Goal: Information Seeking & Learning: Learn about a topic

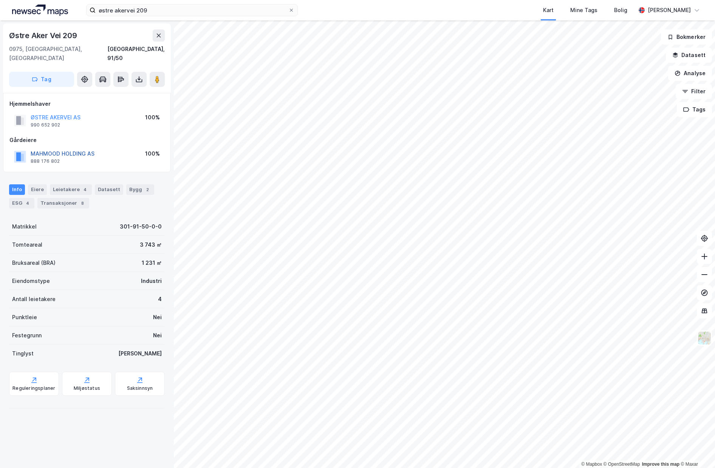
click at [0, 0] on button "MAHMOOD HOLDING AS" at bounding box center [0, 0] width 0 height 0
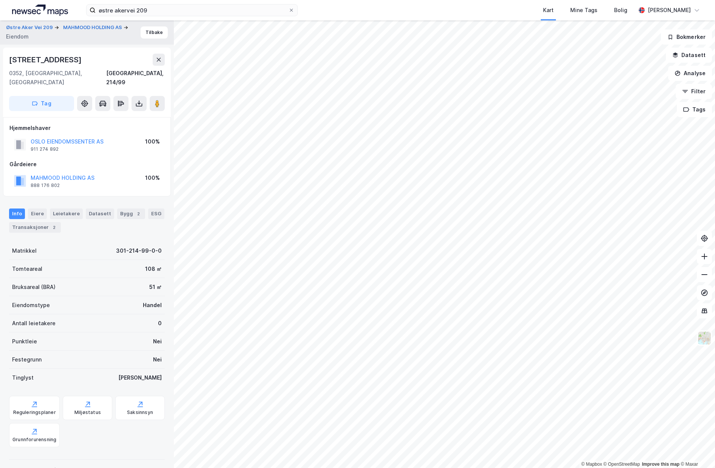
drag, startPoint x: 91, startPoint y: 60, endPoint x: 8, endPoint y: 55, distance: 83.3
click at [8, 55] on div "[STREET_ADDRESS]" at bounding box center [87, 83] width 168 height 70
copy div "[STREET_ADDRESS]"
click at [80, 260] on div "Tomteareal 108 ㎡" at bounding box center [87, 269] width 156 height 18
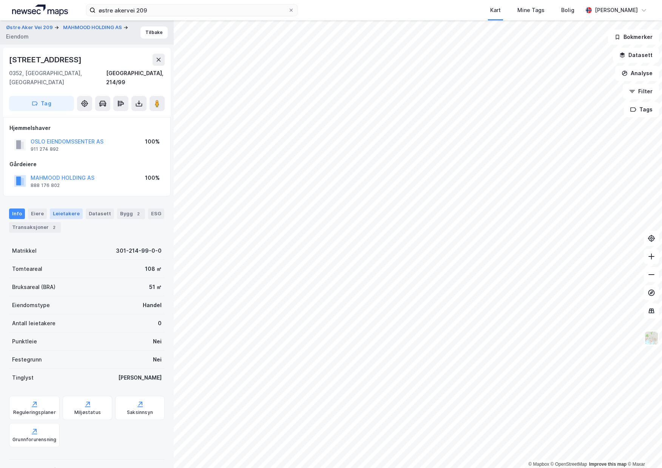
click at [67, 209] on div "Leietakere" at bounding box center [66, 214] width 33 height 11
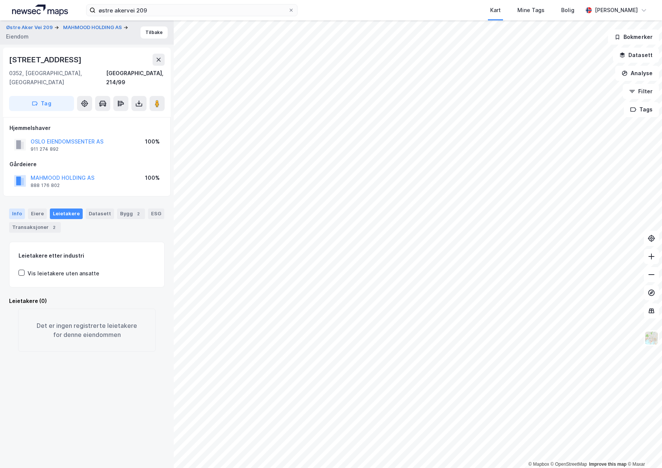
click at [19, 209] on div "Info" at bounding box center [17, 214] width 16 height 11
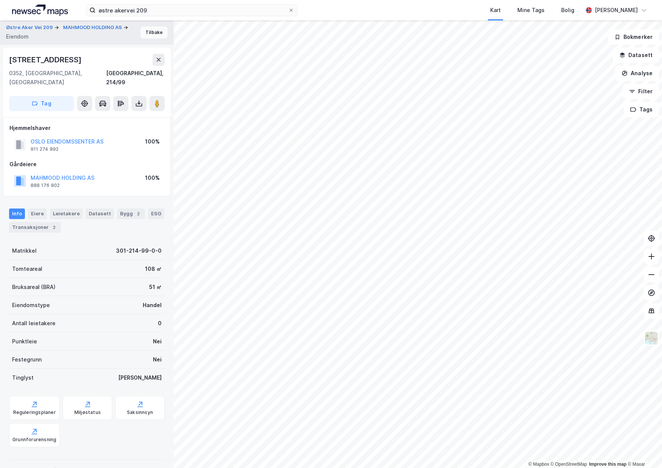
click at [152, 37] on button "Tilbake" at bounding box center [154, 32] width 27 height 12
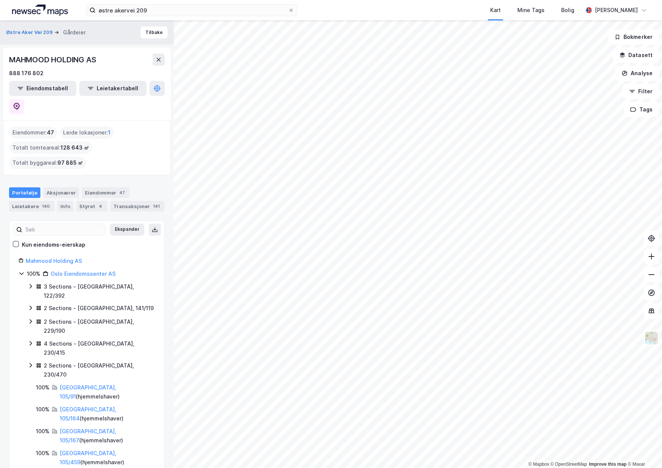
click at [22, 271] on icon at bounding box center [22, 274] width 6 height 6
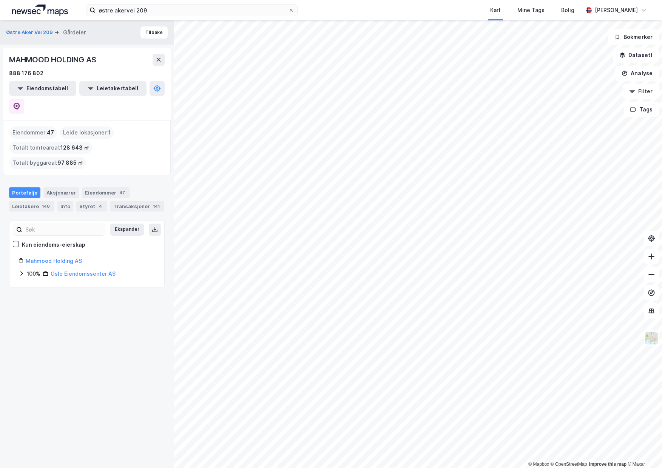
click at [33, 127] on div "Eiendommer : 47" at bounding box center [33, 133] width 48 height 12
click at [39, 90] on button "Eiendomstabell" at bounding box center [42, 88] width 67 height 15
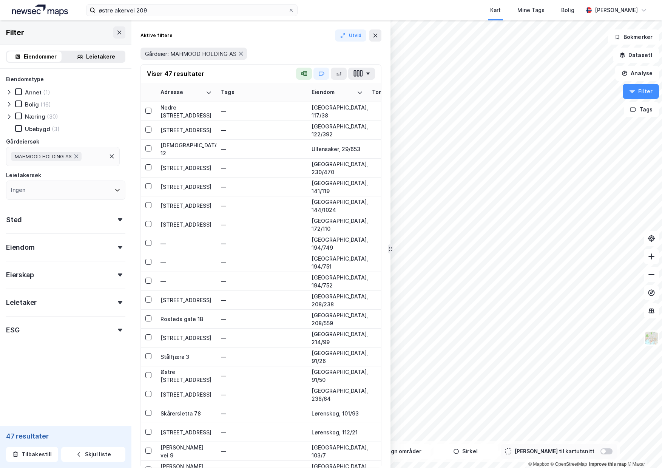
drag, startPoint x: 346, startPoint y: 130, endPoint x: 390, endPoint y: 135, distance: 44.1
click at [180, 109] on div "Nedre [STREET_ADDRESS]" at bounding box center [186, 112] width 51 height 16
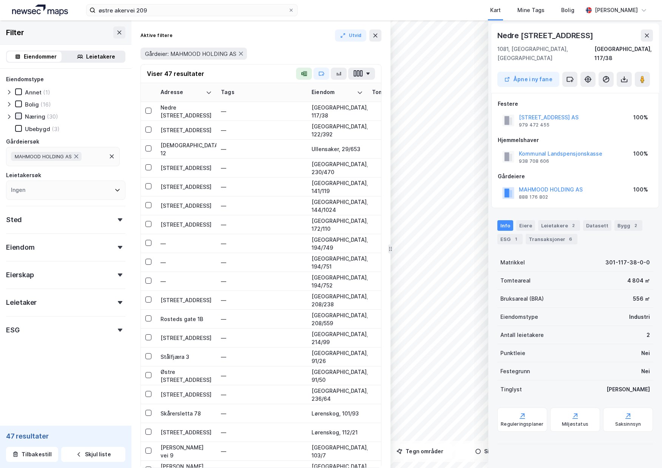
click at [18, 115] on icon at bounding box center [18, 115] width 5 height 5
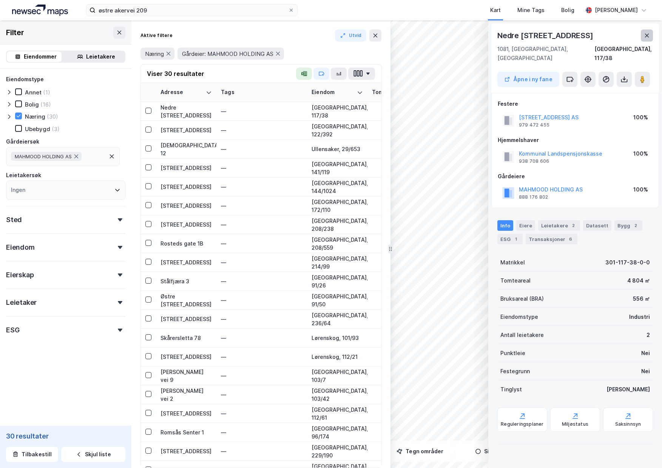
click at [647, 37] on icon at bounding box center [647, 35] width 6 height 6
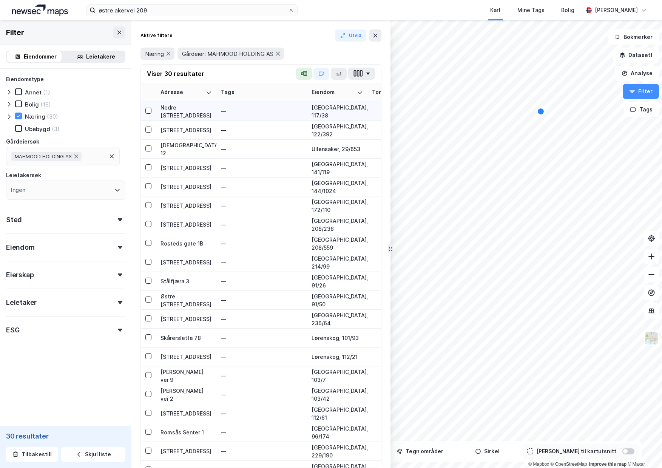
click at [176, 113] on div "Nedre [STREET_ADDRESS]" at bounding box center [186, 112] width 51 height 16
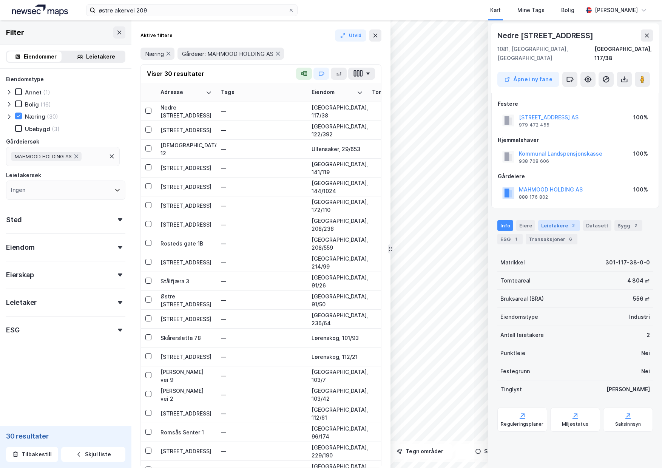
click at [549, 220] on div "Leietakere 2" at bounding box center [559, 225] width 42 height 11
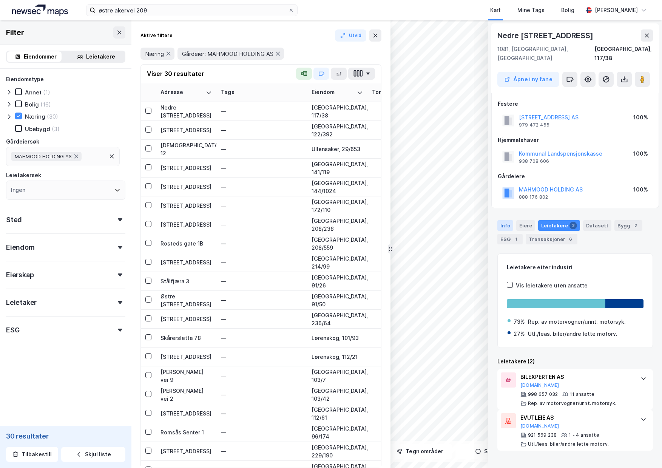
click at [503, 220] on div "Info" at bounding box center [506, 225] width 16 height 11
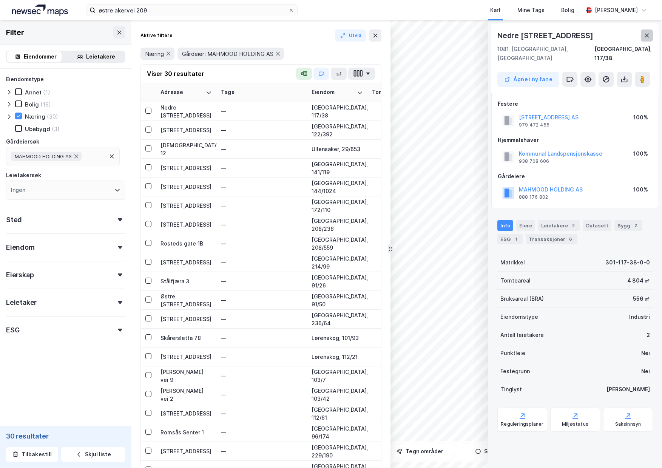
click at [644, 34] on icon at bounding box center [647, 35] width 6 height 6
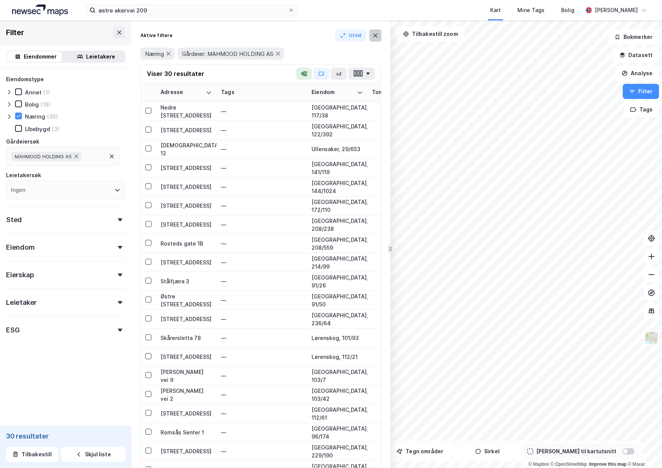
click at [375, 35] on icon at bounding box center [376, 36] width 4 height 4
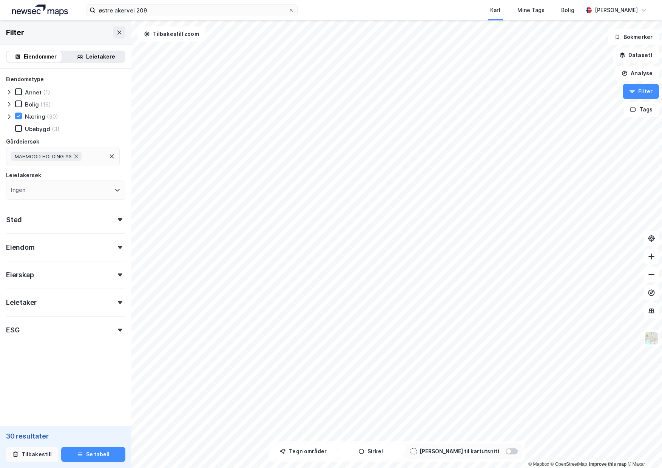
click at [41, 456] on button "Tilbakestill" at bounding box center [32, 454] width 52 height 15
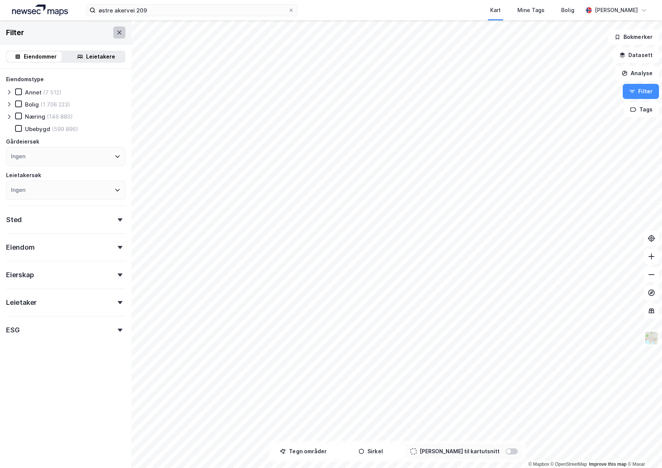
click at [116, 30] on icon at bounding box center [119, 32] width 6 height 6
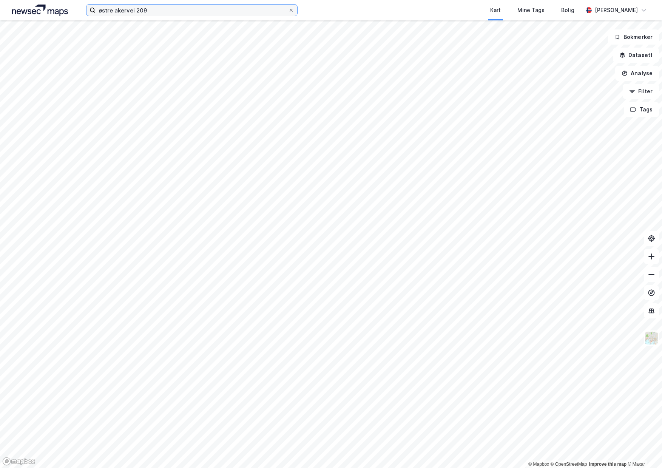
click at [152, 12] on input "østre akervei 209" at bounding box center [192, 10] width 193 height 11
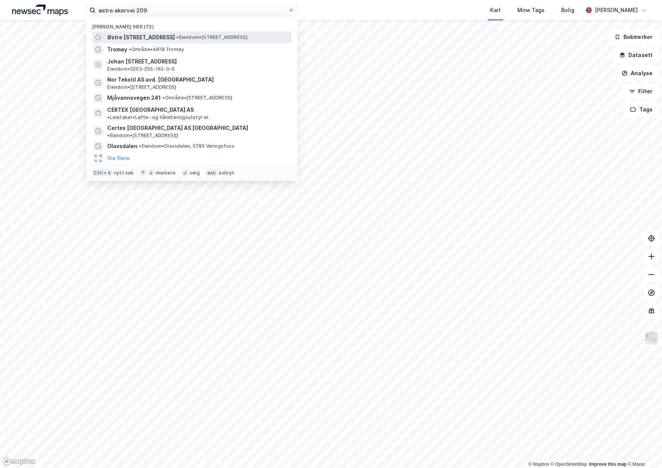
click at [144, 39] on span "Østre [STREET_ADDRESS]" at bounding box center [141, 37] width 68 height 9
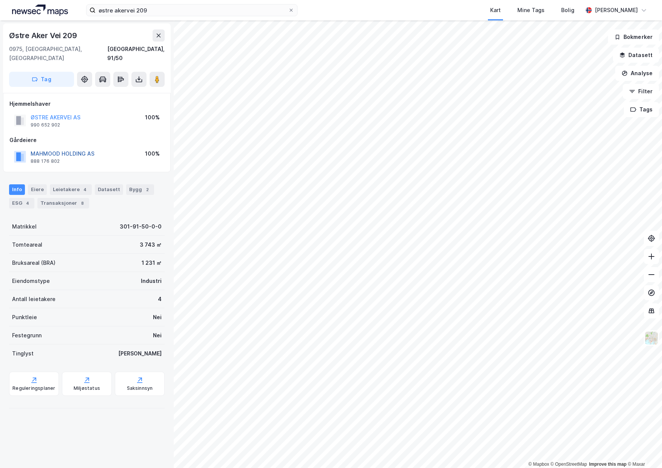
click at [0, 0] on button "MAHMOOD HOLDING AS" at bounding box center [0, 0] width 0 height 0
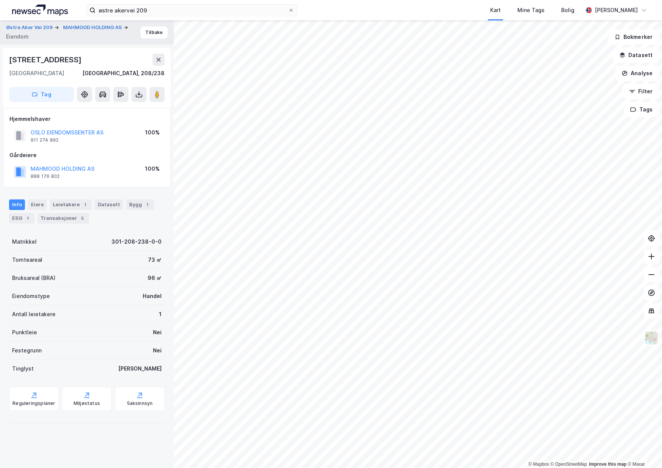
drag, startPoint x: 9, startPoint y: 58, endPoint x: 84, endPoint y: 60, distance: 74.8
click at [83, 60] on div "[STREET_ADDRESS]" at bounding box center [46, 60] width 74 height 12
copy div "[STREET_ADDRESS]"
click at [150, 36] on button "Tilbake" at bounding box center [154, 32] width 27 height 12
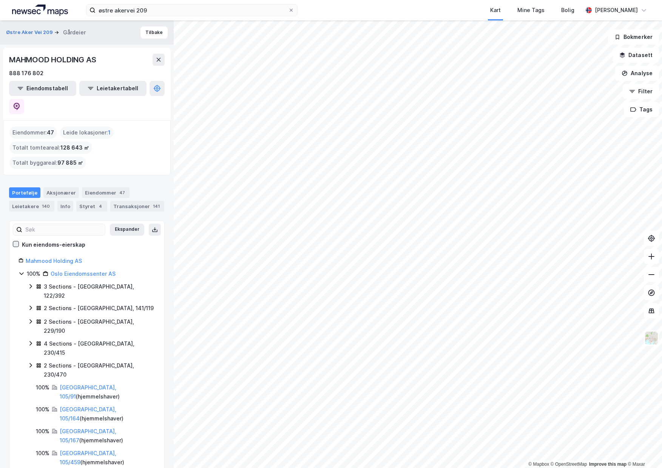
click at [15, 241] on icon at bounding box center [15, 243] width 5 height 5
click at [34, 85] on button "Eiendomstabell" at bounding box center [42, 88] width 67 height 15
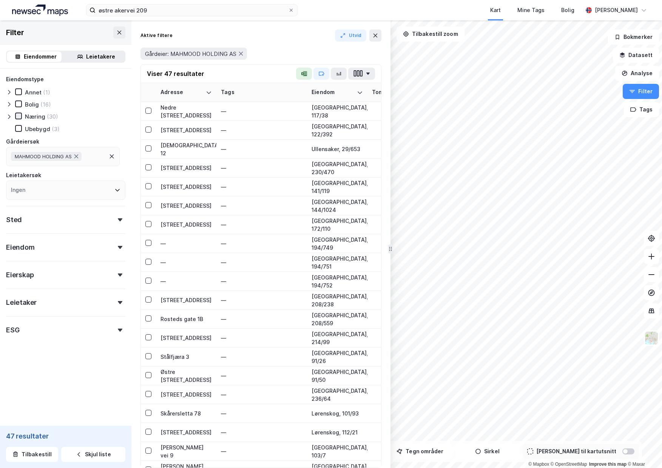
click at [20, 117] on icon at bounding box center [18, 115] width 5 height 5
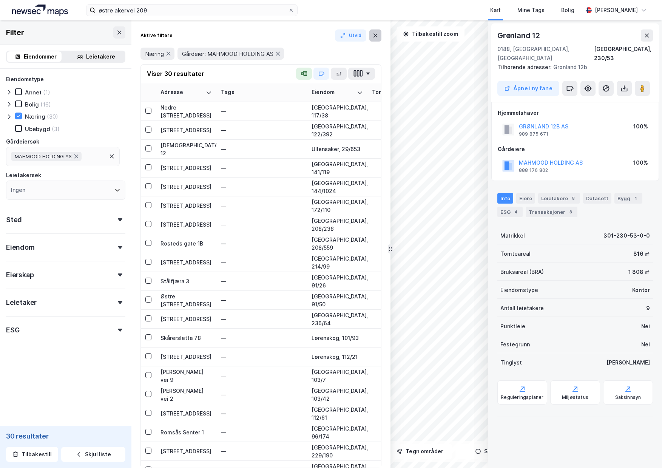
click at [373, 36] on icon at bounding box center [376, 35] width 6 height 6
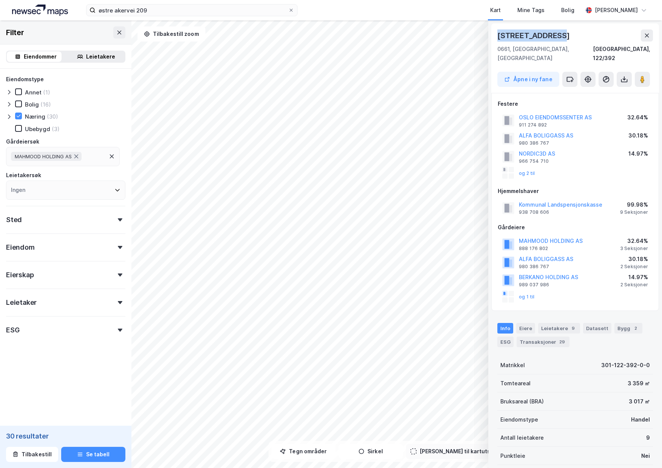
drag, startPoint x: 499, startPoint y: 37, endPoint x: 558, endPoint y: 37, distance: 58.9
click at [558, 37] on div "[STREET_ADDRESS]" at bounding box center [535, 35] width 74 height 12
click at [649, 36] on icon at bounding box center [647, 35] width 6 height 6
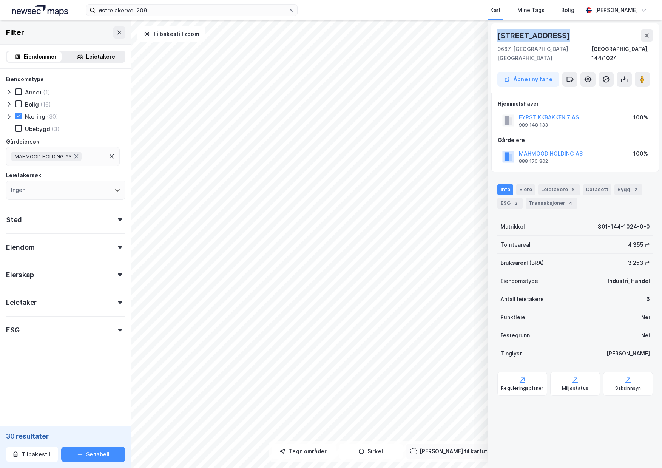
click at [484, 32] on div "© Mapbox © OpenStreetMap Improve this map © Maxar [STREET_ADDRESS], 144/1024 Åp…" at bounding box center [331, 244] width 662 height 448
copy div "© Mapbox © OpenStreetMap Improve this map © [PERSON_NAME][STREET_ADDRESS]"
click at [570, 30] on div "[STREET_ADDRESS]" at bounding box center [576, 35] width 156 height 12
drag, startPoint x: 497, startPoint y: 36, endPoint x: 562, endPoint y: 36, distance: 64.2
click at [562, 36] on div "[STREET_ADDRESS], 144/1024 Åpne i ny fane" at bounding box center [576, 58] width 168 height 70
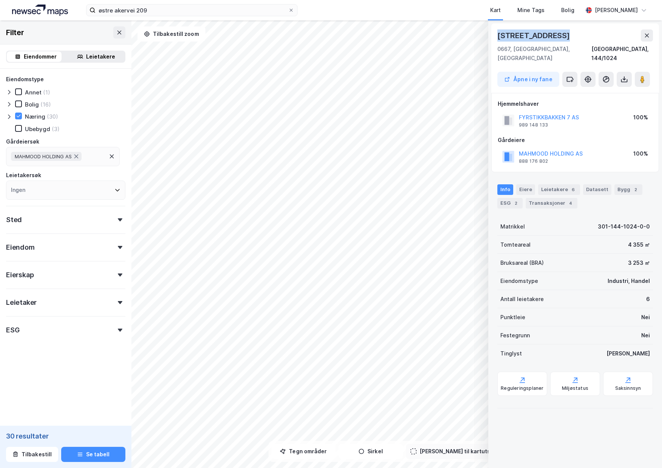
copy div "[STREET_ADDRESS]"
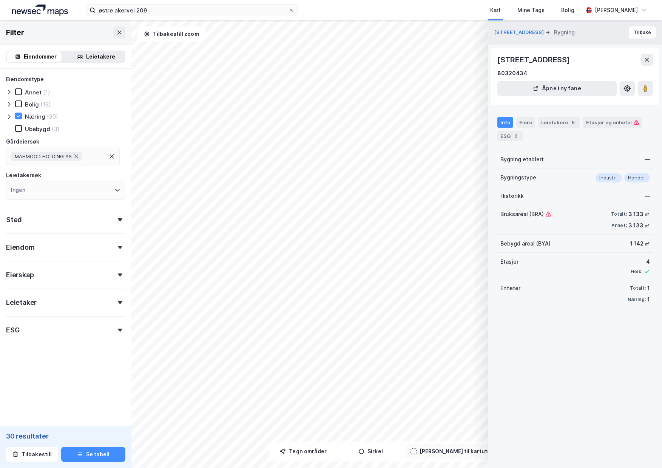
click at [71, 300] on div "Leietaker" at bounding box center [65, 300] width 119 height 22
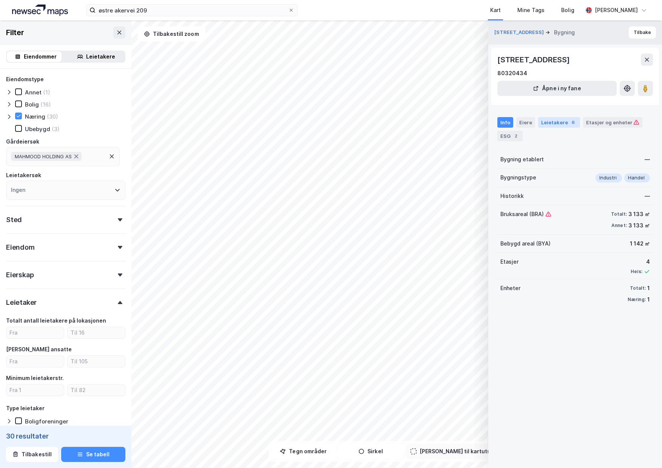
click at [557, 122] on div "Leietakere 6" at bounding box center [559, 122] width 42 height 11
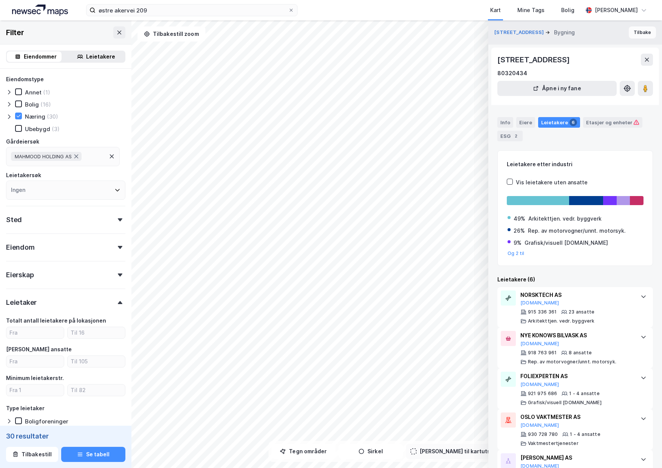
click at [642, 36] on button "Tilbake" at bounding box center [642, 32] width 27 height 12
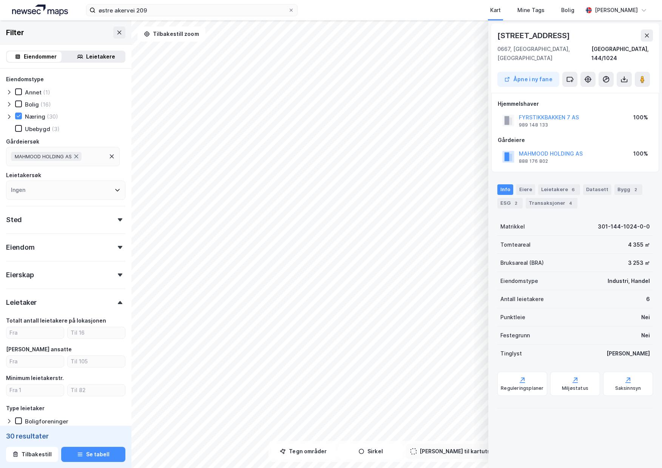
click at [648, 34] on icon at bounding box center [647, 35] width 6 height 6
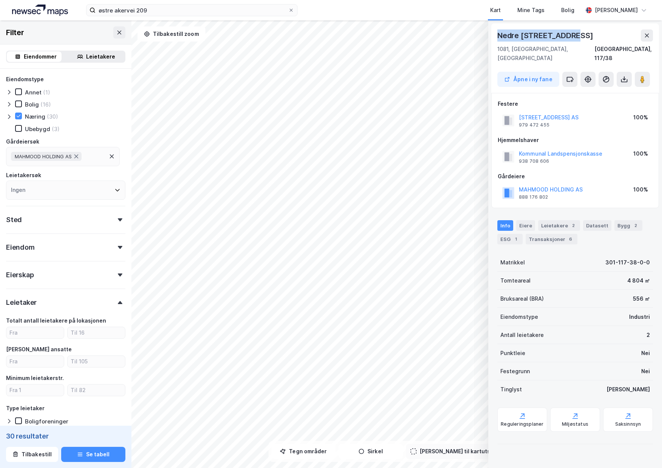
drag, startPoint x: 498, startPoint y: 35, endPoint x: 577, endPoint y: 35, distance: 78.6
click at [577, 35] on div "Nedre [STREET_ADDRESS]" at bounding box center [576, 35] width 156 height 12
copy div "Nedre [STREET_ADDRESS]"
click at [548, 220] on div "Leietakere 2" at bounding box center [559, 225] width 42 height 11
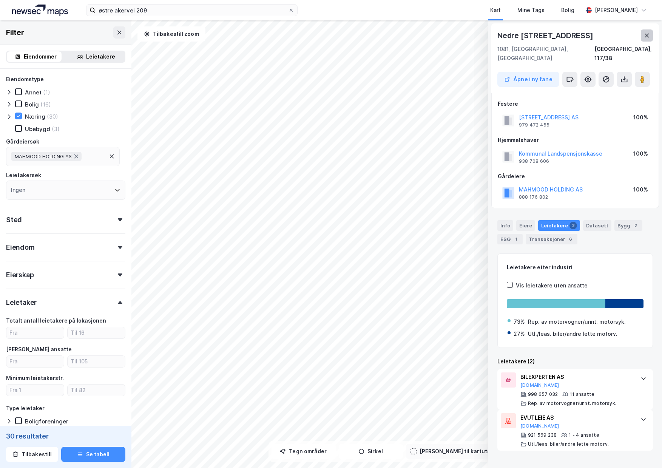
click at [643, 34] on button at bounding box center [647, 35] width 12 height 12
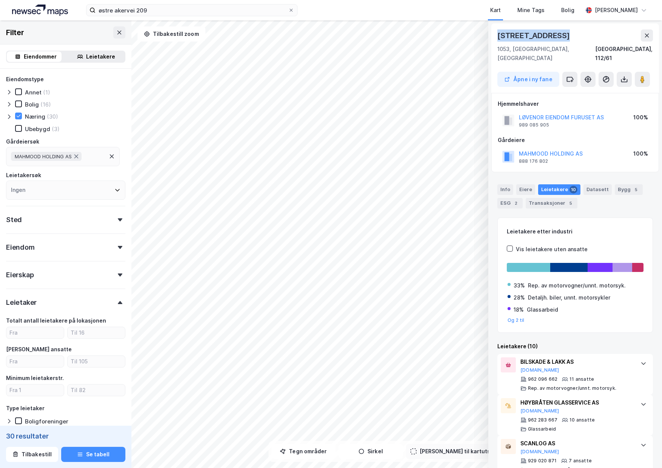
drag, startPoint x: 499, startPoint y: 35, endPoint x: 562, endPoint y: 35, distance: 62.7
click at [562, 35] on div "[STREET_ADDRESS]" at bounding box center [576, 35] width 156 height 12
copy div "[STREET_ADDRESS]"
click at [508, 184] on div "Info" at bounding box center [506, 189] width 16 height 11
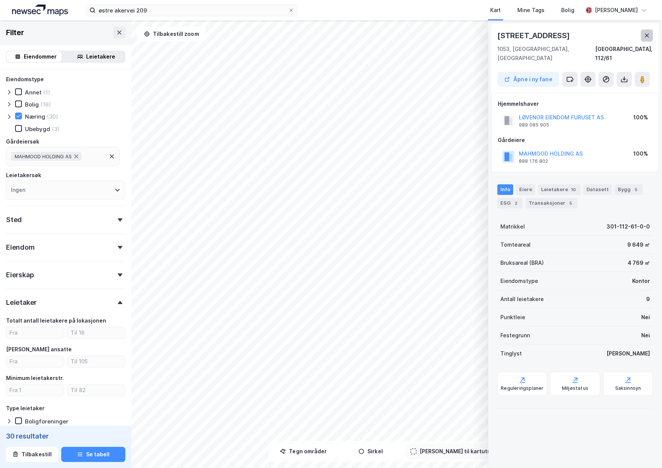
click at [648, 37] on icon at bounding box center [647, 35] width 6 height 6
drag, startPoint x: 500, startPoint y: 36, endPoint x: 566, endPoint y: 36, distance: 66.1
click at [566, 36] on div "Østre Aker Vei 209" at bounding box center [532, 35] width 69 height 12
copy div "Østre Aker Vei 209"
click at [554, 175] on div "Info Eiere Leietakere 4 Datasett Bygg 2 ESG 4 Transaksjoner 8" at bounding box center [576, 193] width 174 height 36
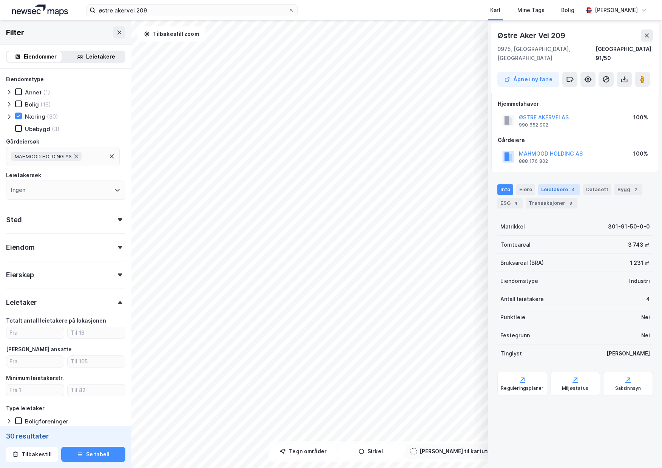
click at [553, 184] on div "Leietakere 4" at bounding box center [559, 189] width 42 height 11
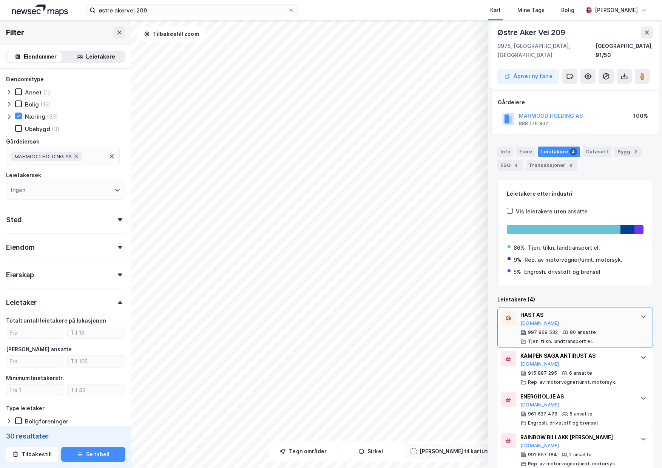
scroll to position [40, 0]
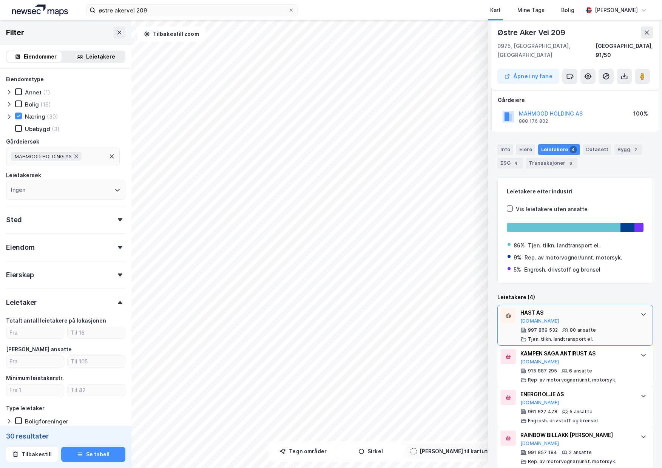
click at [590, 315] on div "HAST AS [DOMAIN_NAME]" at bounding box center [577, 316] width 113 height 16
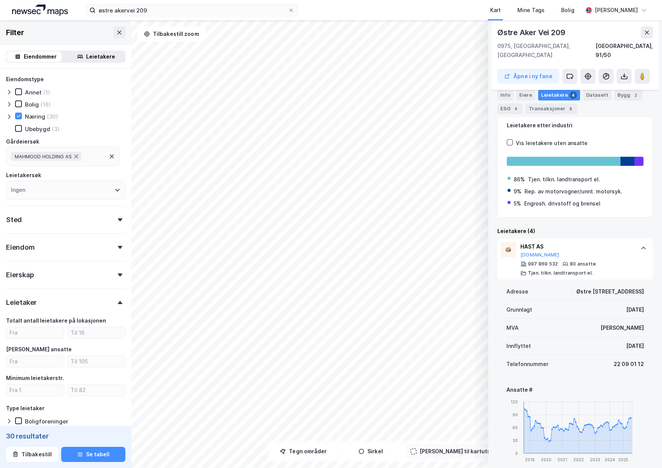
scroll to position [0, 0]
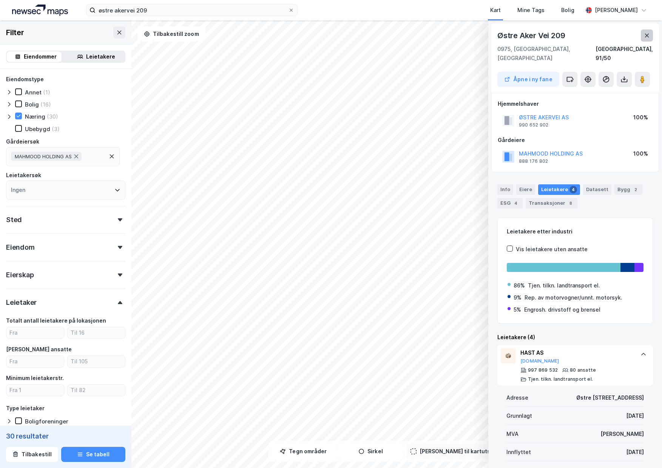
click at [649, 34] on icon at bounding box center [647, 36] width 4 height 4
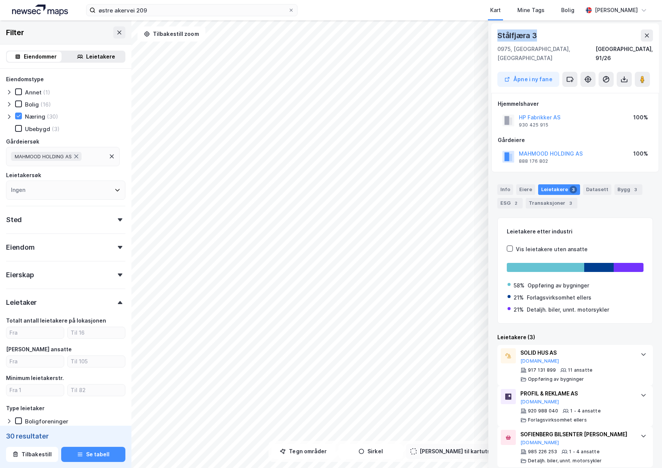
drag, startPoint x: 498, startPoint y: 33, endPoint x: 538, endPoint y: 35, distance: 39.7
click at [538, 35] on div "Stålfjæra 3" at bounding box center [518, 35] width 41 height 12
copy div "Stålfjæra 3"
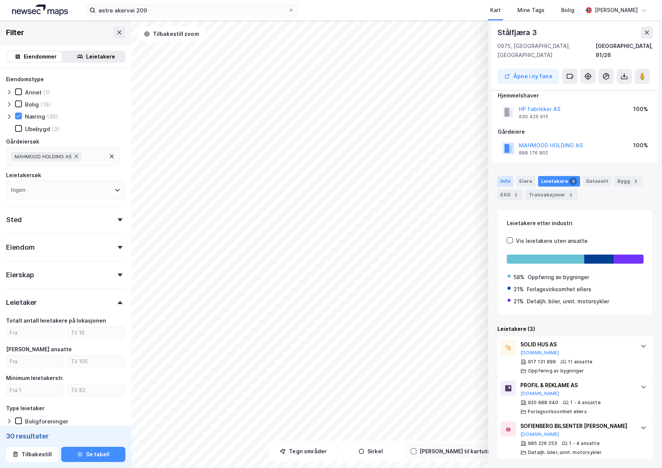
click at [505, 176] on div "Info" at bounding box center [506, 181] width 16 height 11
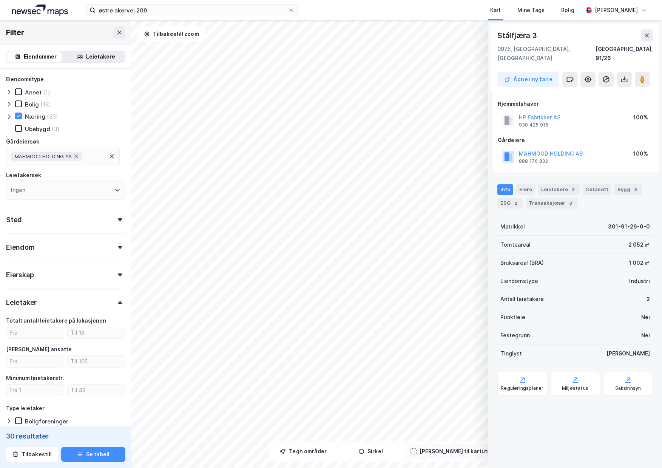
scroll to position [0, 0]
click at [645, 34] on icon at bounding box center [647, 35] width 6 height 6
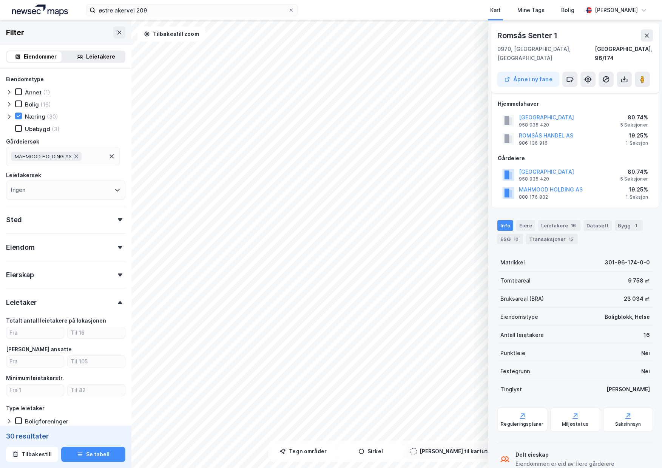
scroll to position [8, 0]
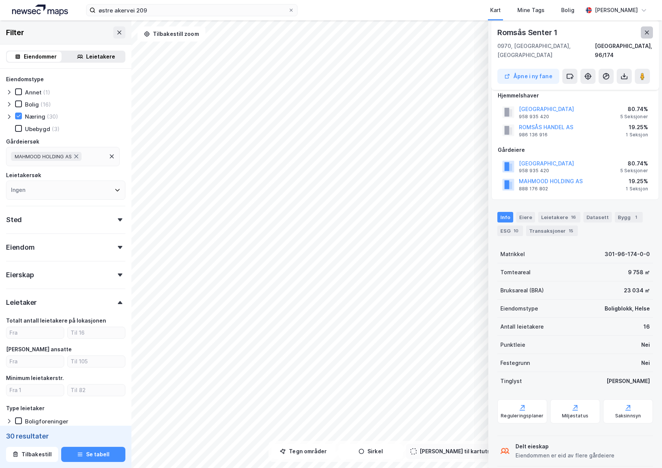
click at [649, 29] on button at bounding box center [647, 32] width 12 height 12
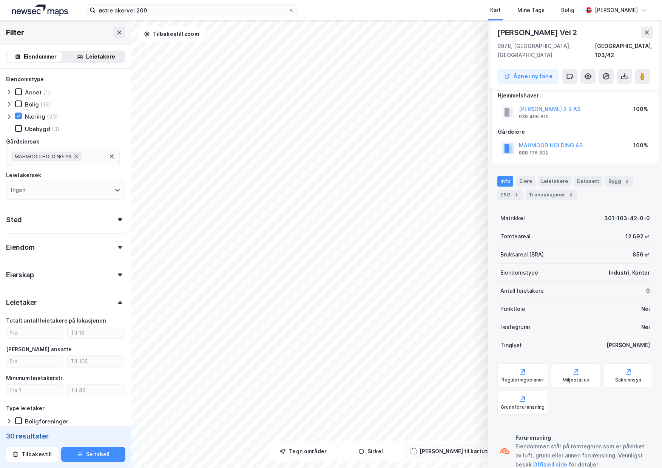
drag, startPoint x: 579, startPoint y: 31, endPoint x: 500, endPoint y: 34, distance: 79.4
click at [500, 34] on div "[PERSON_NAME] Vei 2" at bounding box center [576, 32] width 156 height 12
copy div "[PERSON_NAME] Vei 2"
click at [546, 176] on div "Leietakere" at bounding box center [554, 181] width 33 height 11
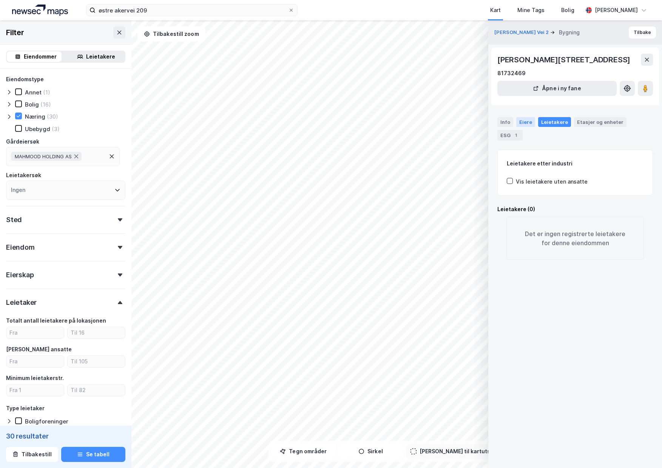
click at [517, 121] on div "Eiere" at bounding box center [526, 122] width 19 height 10
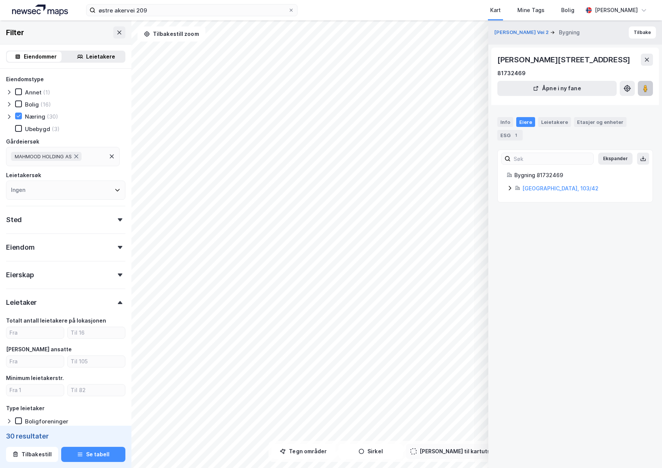
drag, startPoint x: 641, startPoint y: 87, endPoint x: 648, endPoint y: 86, distance: 6.9
click at [648, 86] on button at bounding box center [645, 88] width 15 height 15
click at [642, 84] on button at bounding box center [645, 88] width 15 height 15
click at [642, 34] on button "Tilbake" at bounding box center [642, 32] width 27 height 12
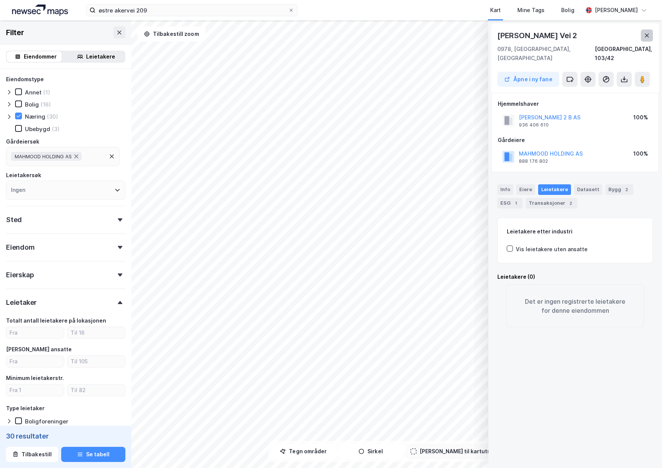
click at [648, 37] on icon at bounding box center [647, 36] width 4 height 4
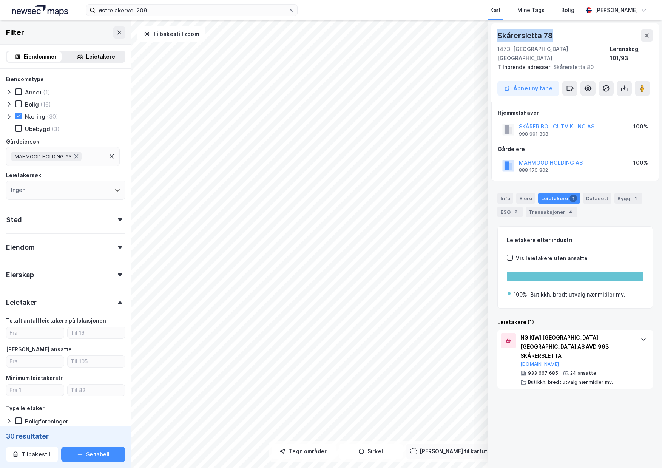
drag, startPoint x: 498, startPoint y: 36, endPoint x: 558, endPoint y: 42, distance: 60.3
click at [559, 40] on div "Skårersletta 78" at bounding box center [576, 35] width 156 height 12
copy div "Skårersletta 78"
click at [504, 193] on div "Info" at bounding box center [506, 198] width 16 height 11
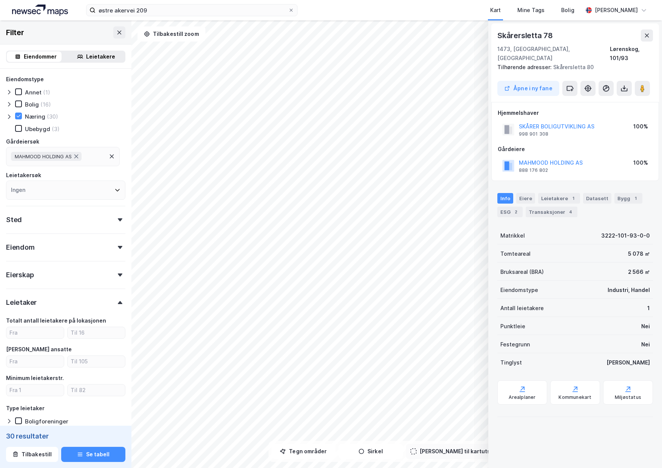
drag, startPoint x: 648, startPoint y: 33, endPoint x: 636, endPoint y: 35, distance: 12.2
click at [648, 33] on icon at bounding box center [647, 35] width 6 height 6
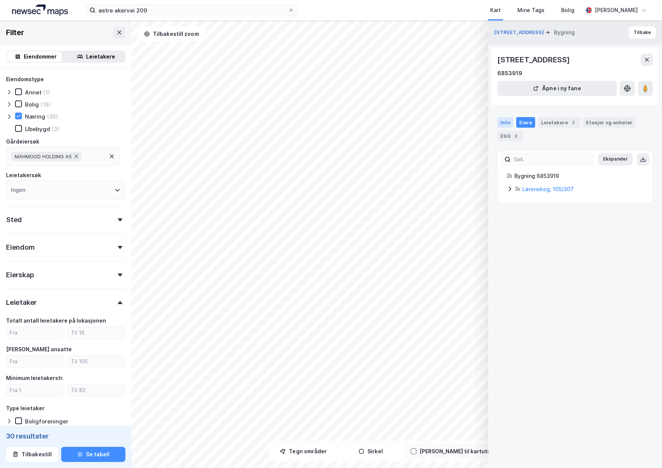
click at [510, 125] on div "Info" at bounding box center [506, 122] width 16 height 11
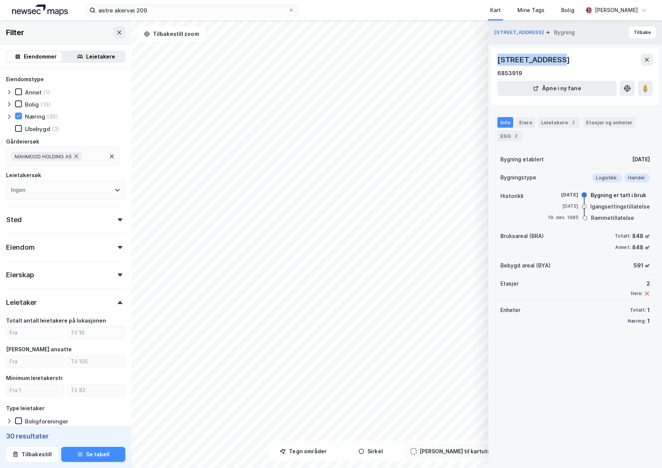
drag, startPoint x: 498, startPoint y: 60, endPoint x: 556, endPoint y: 60, distance: 58.2
click at [556, 60] on div "[STREET_ADDRESS]" at bounding box center [535, 60] width 74 height 12
click at [522, 121] on div "Eiere" at bounding box center [526, 122] width 19 height 11
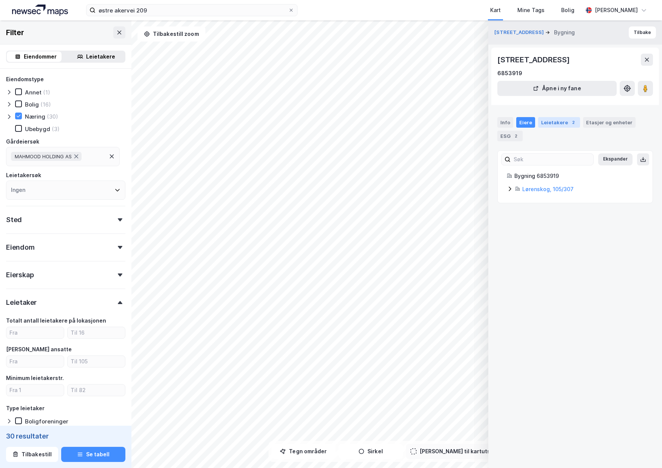
click at [556, 120] on div "Leietakere 2" at bounding box center [559, 122] width 42 height 11
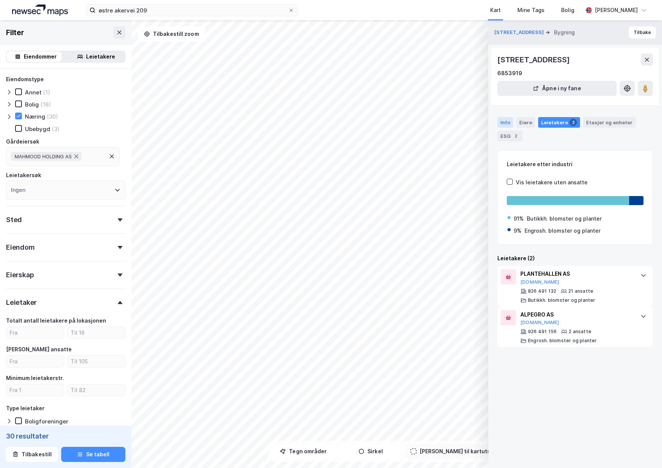
click at [505, 120] on div "Info" at bounding box center [506, 122] width 16 height 11
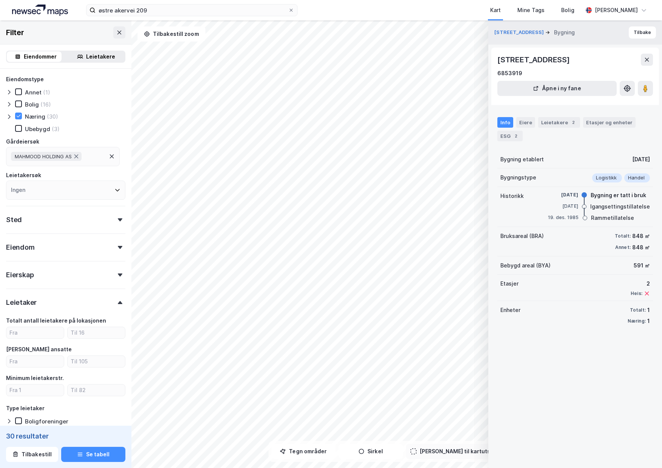
click at [647, 55] on button at bounding box center [647, 60] width 12 height 12
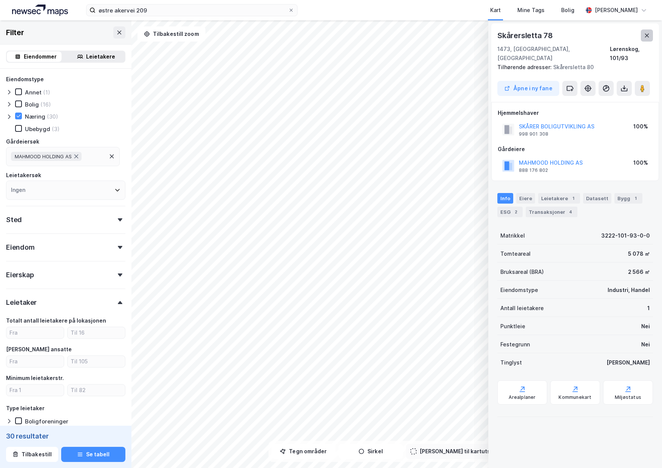
click at [644, 36] on button at bounding box center [647, 35] width 12 height 12
drag, startPoint x: 498, startPoint y: 34, endPoint x: 554, endPoint y: 36, distance: 55.6
click at [554, 36] on div "[STREET_ADDRESS]" at bounding box center [576, 35] width 156 height 12
click at [550, 193] on div "Leietakere 9" at bounding box center [559, 198] width 42 height 11
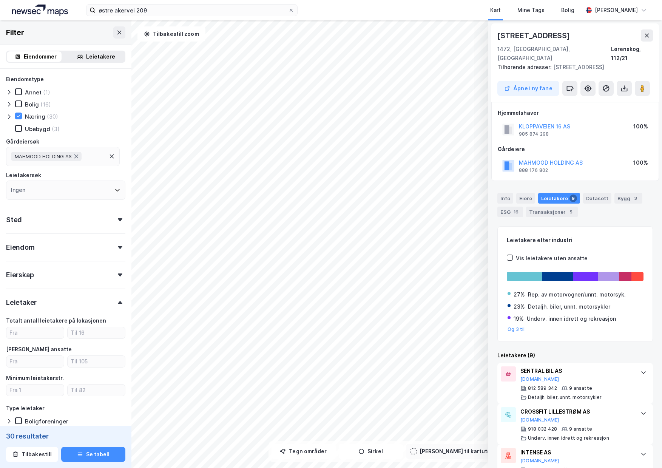
click at [654, 40] on div "[STREET_ADDRESS] Tilhørende adresser: [STREET_ADDRESS] Åpne i ny fane" at bounding box center [576, 62] width 168 height 79
click at [646, 37] on icon at bounding box center [647, 36] width 4 height 4
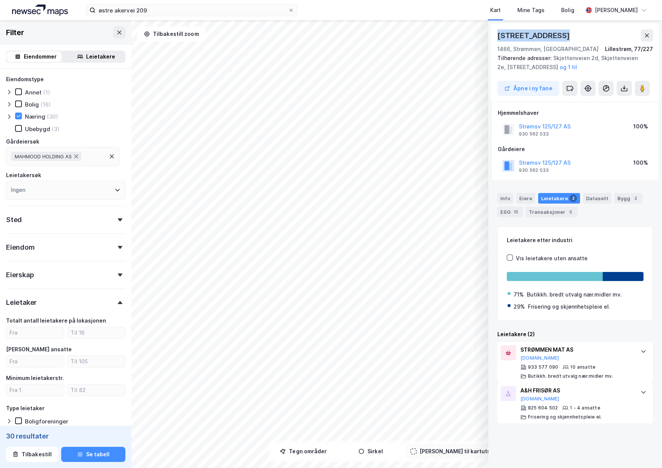
drag, startPoint x: 500, startPoint y: 37, endPoint x: 566, endPoint y: 37, distance: 66.5
click at [566, 37] on div "[STREET_ADDRESS]" at bounding box center [576, 35] width 156 height 12
click at [648, 36] on icon at bounding box center [647, 36] width 4 height 4
click at [521, 199] on div "Eiere" at bounding box center [526, 198] width 19 height 11
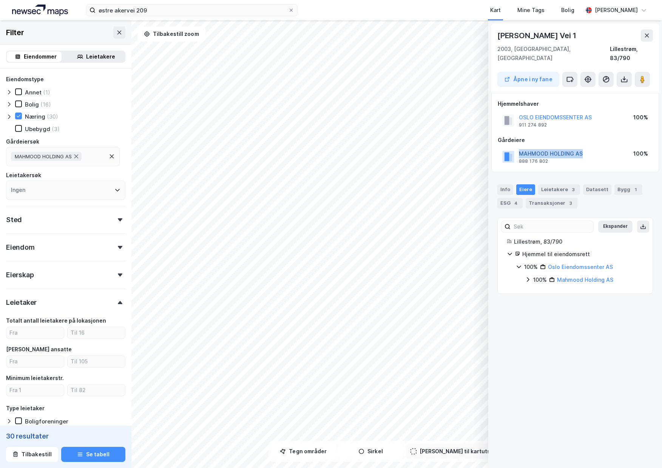
drag, startPoint x: 584, startPoint y: 144, endPoint x: 520, endPoint y: 142, distance: 63.9
click at [520, 148] on div "MAHMOOD HOLDING AS 888 176 802 100%" at bounding box center [575, 157] width 155 height 18
click at [504, 184] on div "Info" at bounding box center [506, 189] width 16 height 11
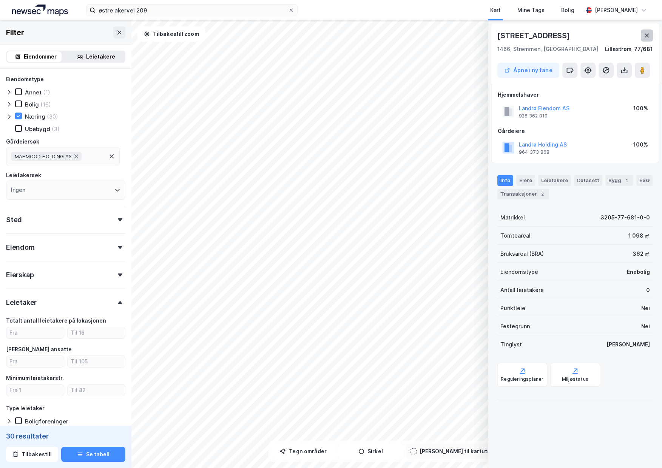
click at [648, 33] on icon at bounding box center [647, 35] width 6 height 6
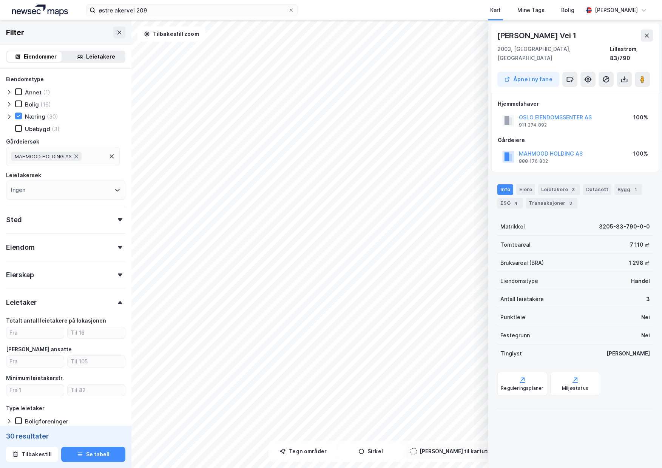
drag, startPoint x: 498, startPoint y: 35, endPoint x: 574, endPoint y: 34, distance: 75.6
click at [574, 34] on div "[PERSON_NAME] Vei 1" at bounding box center [576, 35] width 156 height 12
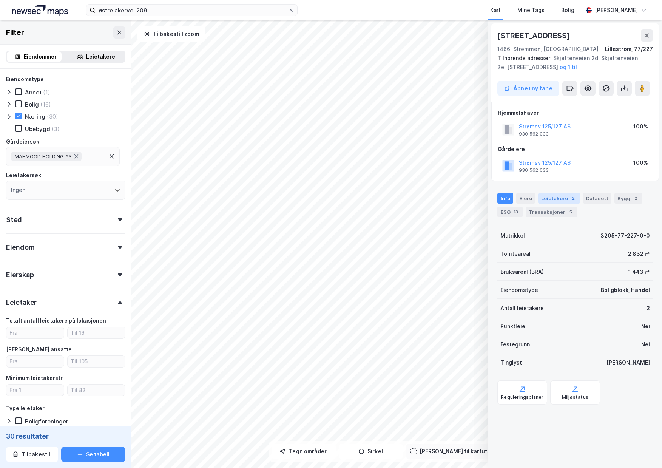
click at [549, 197] on div "Leietakere 2" at bounding box center [559, 198] width 42 height 11
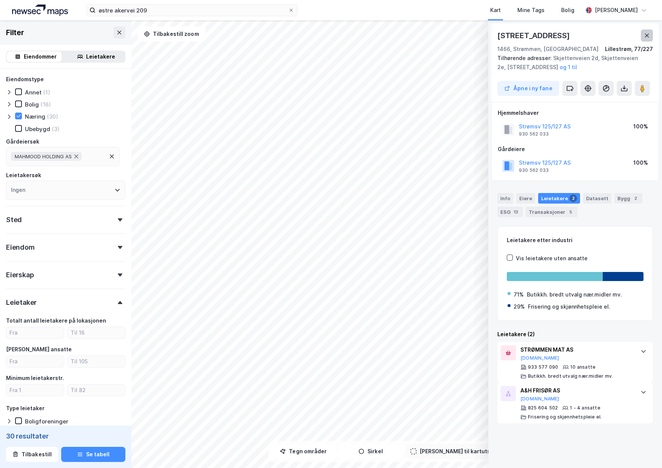
click at [645, 32] on icon at bounding box center [647, 35] width 6 height 6
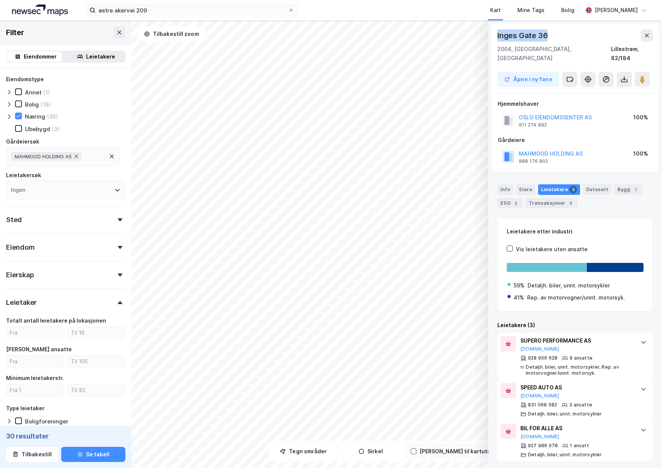
drag, startPoint x: 496, startPoint y: 34, endPoint x: 552, endPoint y: 34, distance: 56.3
click at [552, 34] on div "Inges Gate 36 2004, [GEOGRAPHIC_DATA], Akershus Lillestrøm, 82/184 Åpne i ny fa…" at bounding box center [576, 58] width 168 height 70
click at [505, 184] on div "Info" at bounding box center [506, 189] width 16 height 11
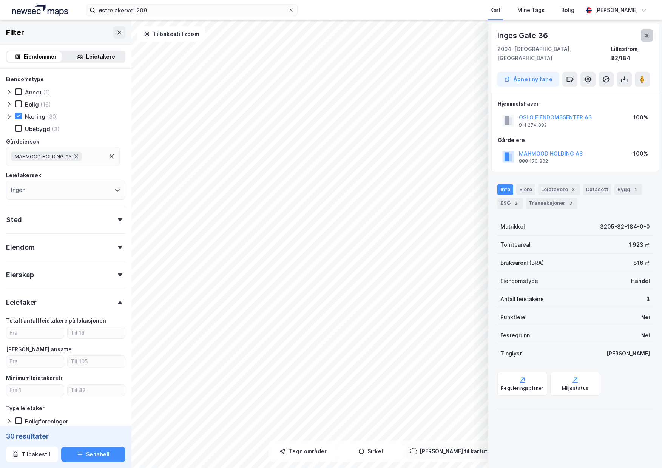
click at [642, 33] on button at bounding box center [647, 35] width 12 height 12
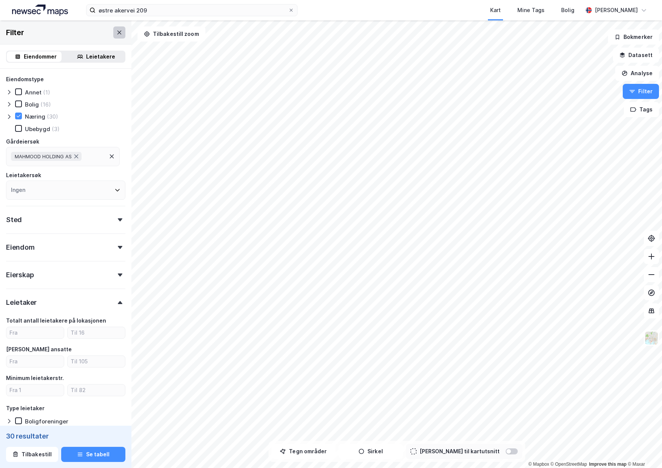
click at [116, 31] on icon at bounding box center [119, 32] width 6 height 6
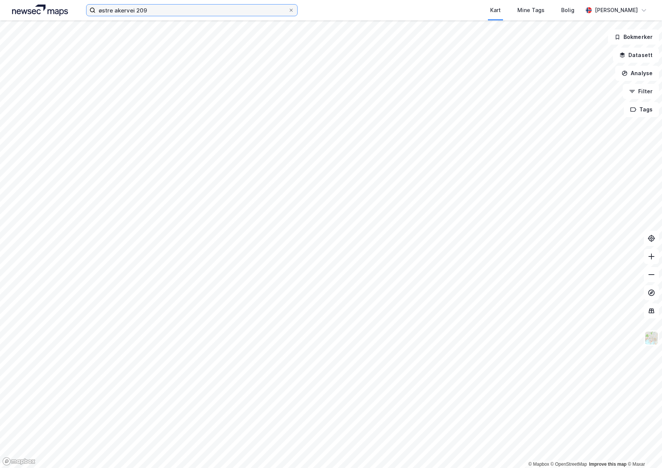
click at [156, 11] on input "østre akervei 209" at bounding box center [192, 10] width 193 height 11
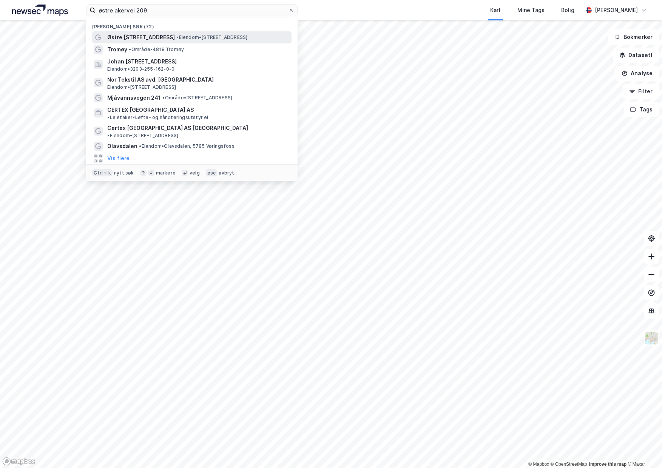
click at [139, 34] on span "Østre [STREET_ADDRESS]" at bounding box center [141, 37] width 68 height 9
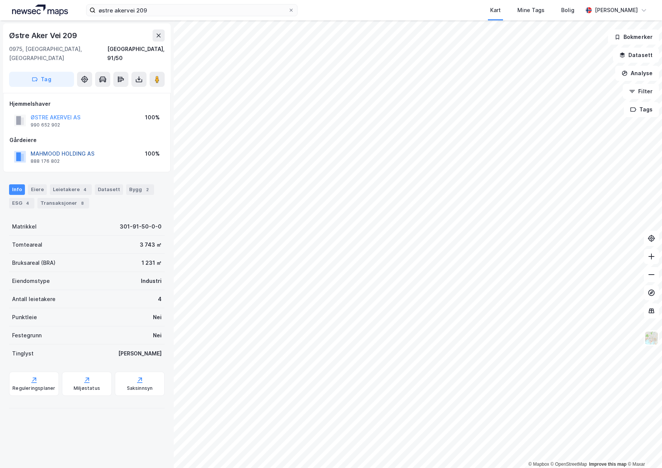
click at [0, 0] on button "MAHMOOD HOLDING AS" at bounding box center [0, 0] width 0 height 0
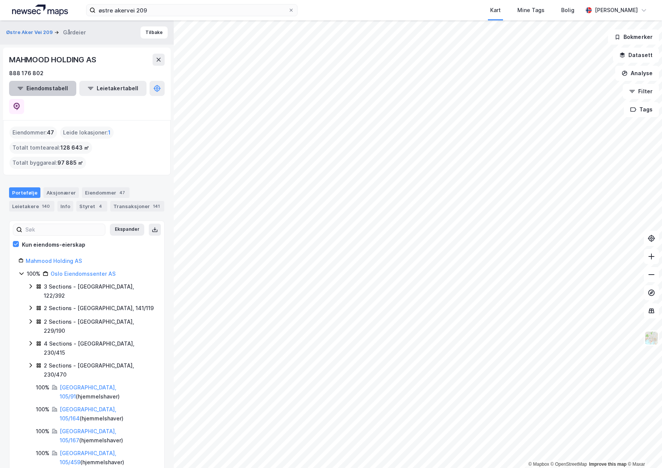
click at [37, 87] on button "Eiendomstabell" at bounding box center [42, 88] width 67 height 15
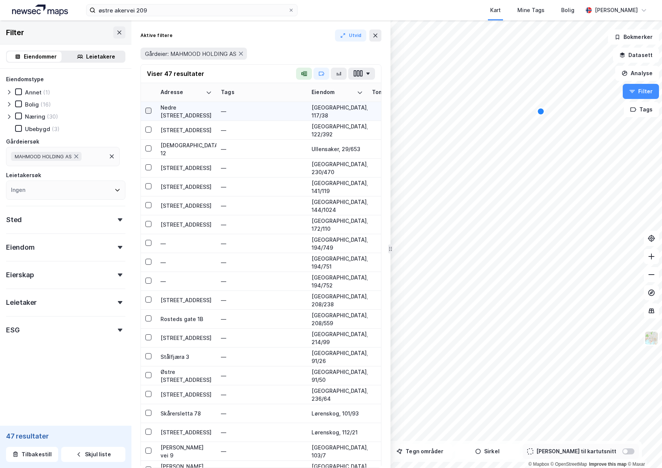
click at [150, 110] on icon at bounding box center [149, 110] width 4 height 3
click at [148, 110] on icon at bounding box center [148, 110] width 5 height 5
click at [147, 109] on icon at bounding box center [148, 110] width 5 height 5
click at [16, 115] on icon at bounding box center [18, 115] width 5 height 5
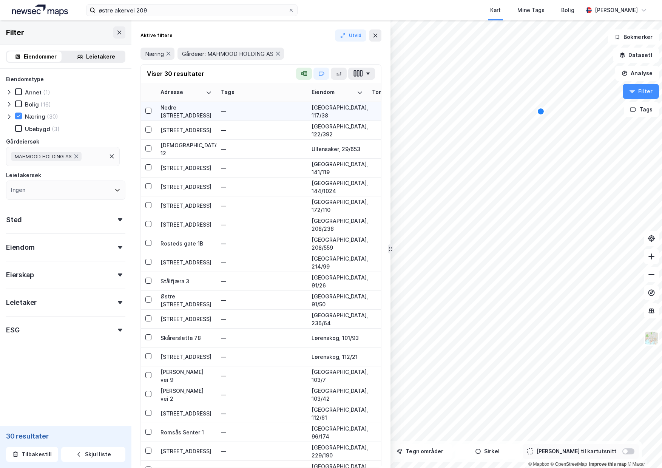
click at [189, 110] on div "Nedre [STREET_ADDRESS]" at bounding box center [186, 112] width 51 height 16
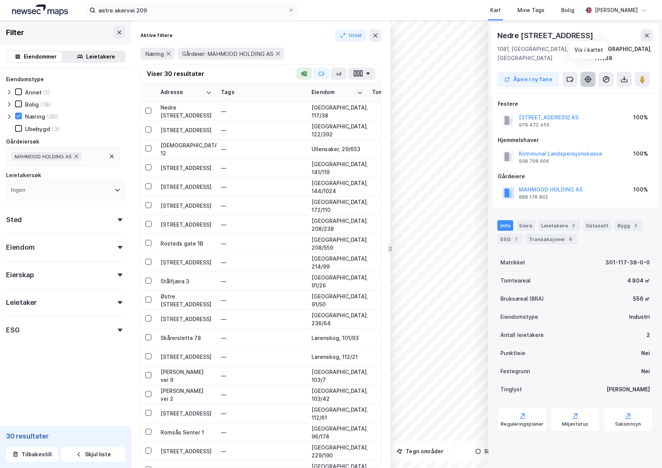
click at [586, 76] on button at bounding box center [588, 79] width 15 height 15
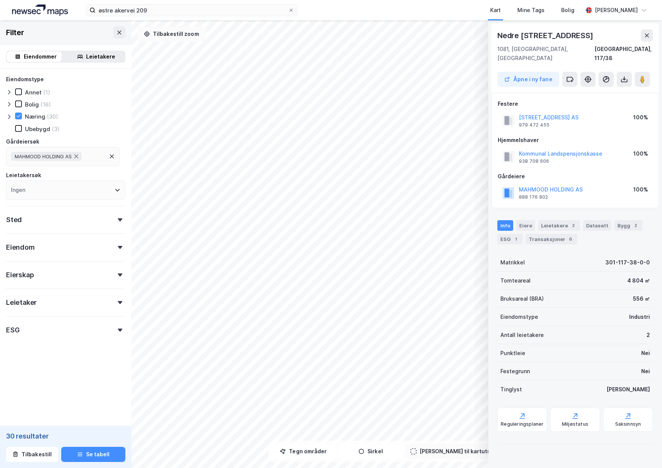
click at [174, 35] on button "Tilbakestill zoom" at bounding box center [172, 33] width 68 height 15
click at [643, 40] on button at bounding box center [647, 35] width 12 height 12
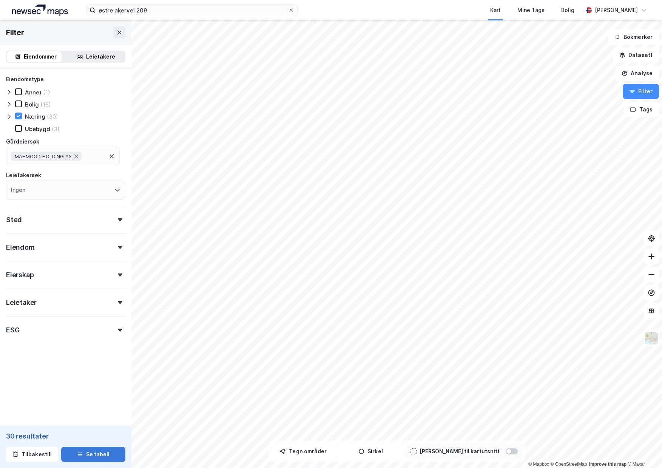
click at [85, 453] on button "Se tabell" at bounding box center [93, 454] width 64 height 15
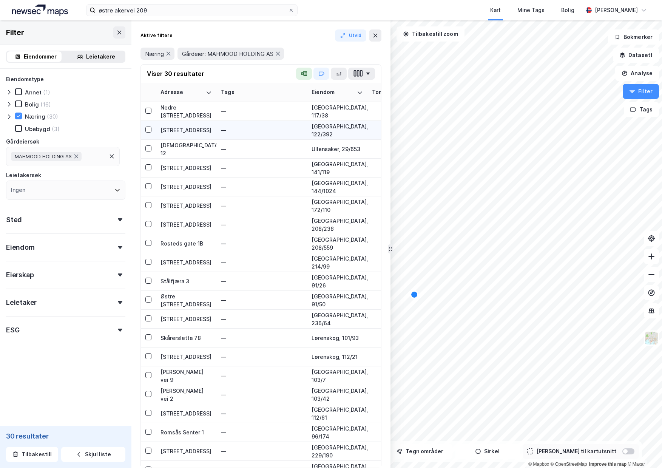
click at [179, 131] on div "[STREET_ADDRESS]" at bounding box center [186, 130] width 51 height 8
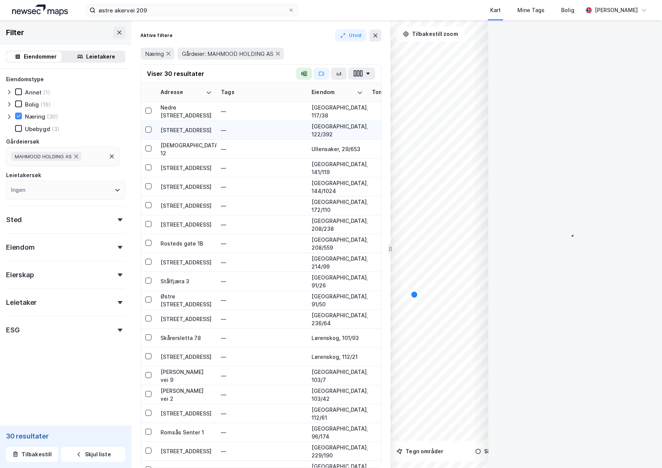
scroll to position [8, 0]
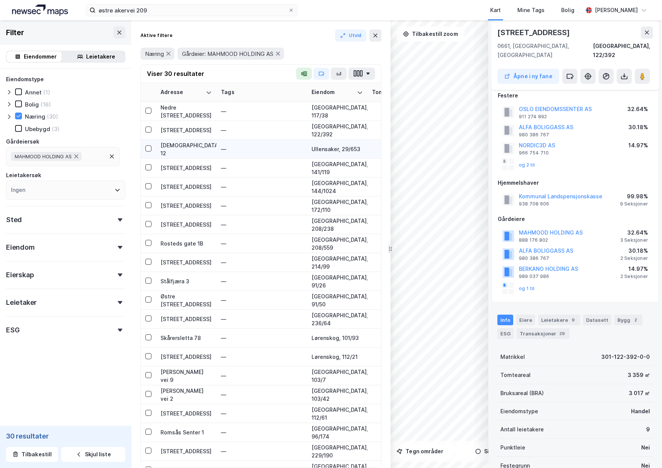
click at [179, 151] on div "[DEMOGRAPHIC_DATA] 12" at bounding box center [186, 149] width 51 height 16
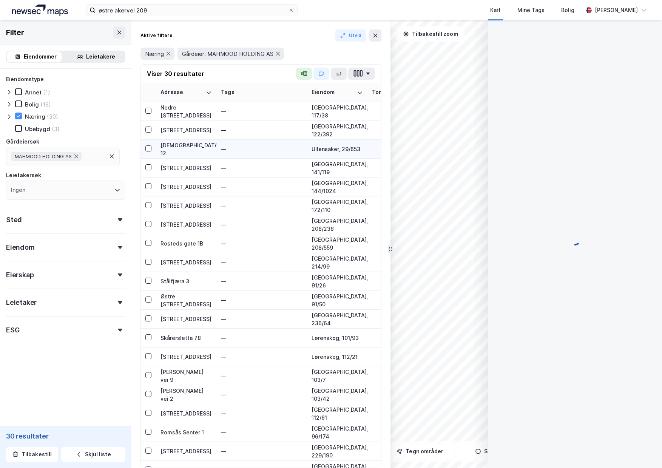
scroll to position [0, 0]
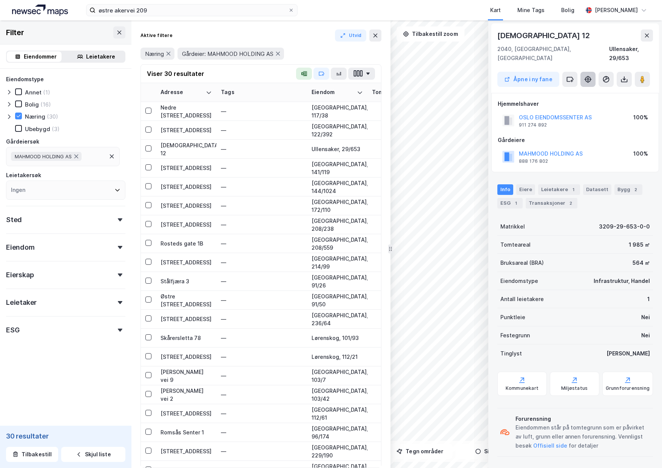
click at [585, 76] on icon at bounding box center [589, 80] width 8 height 8
